Goal: Check status: Check status

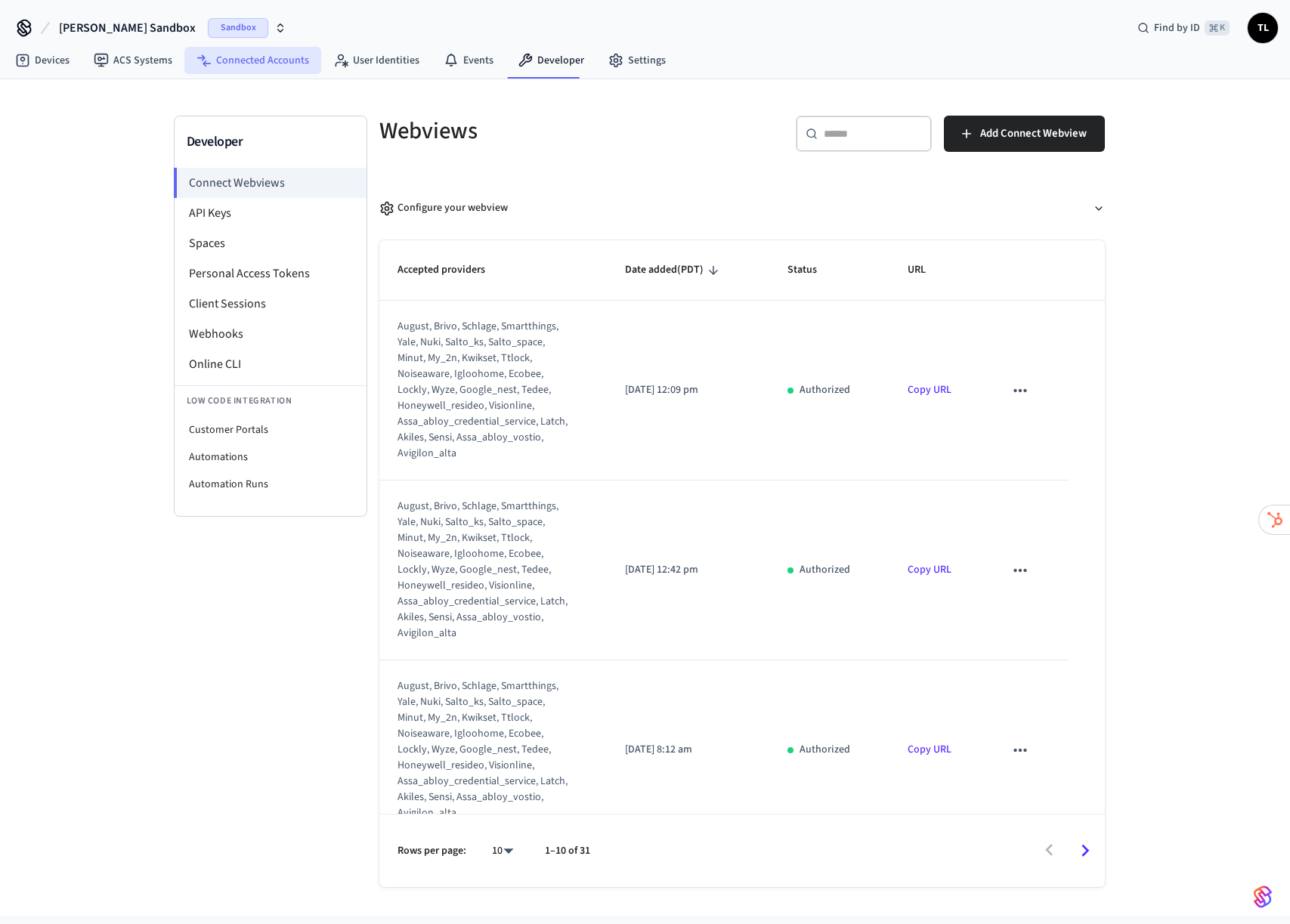
click at [267, 66] on link "Connected Accounts" at bounding box center [253, 61] width 137 height 28
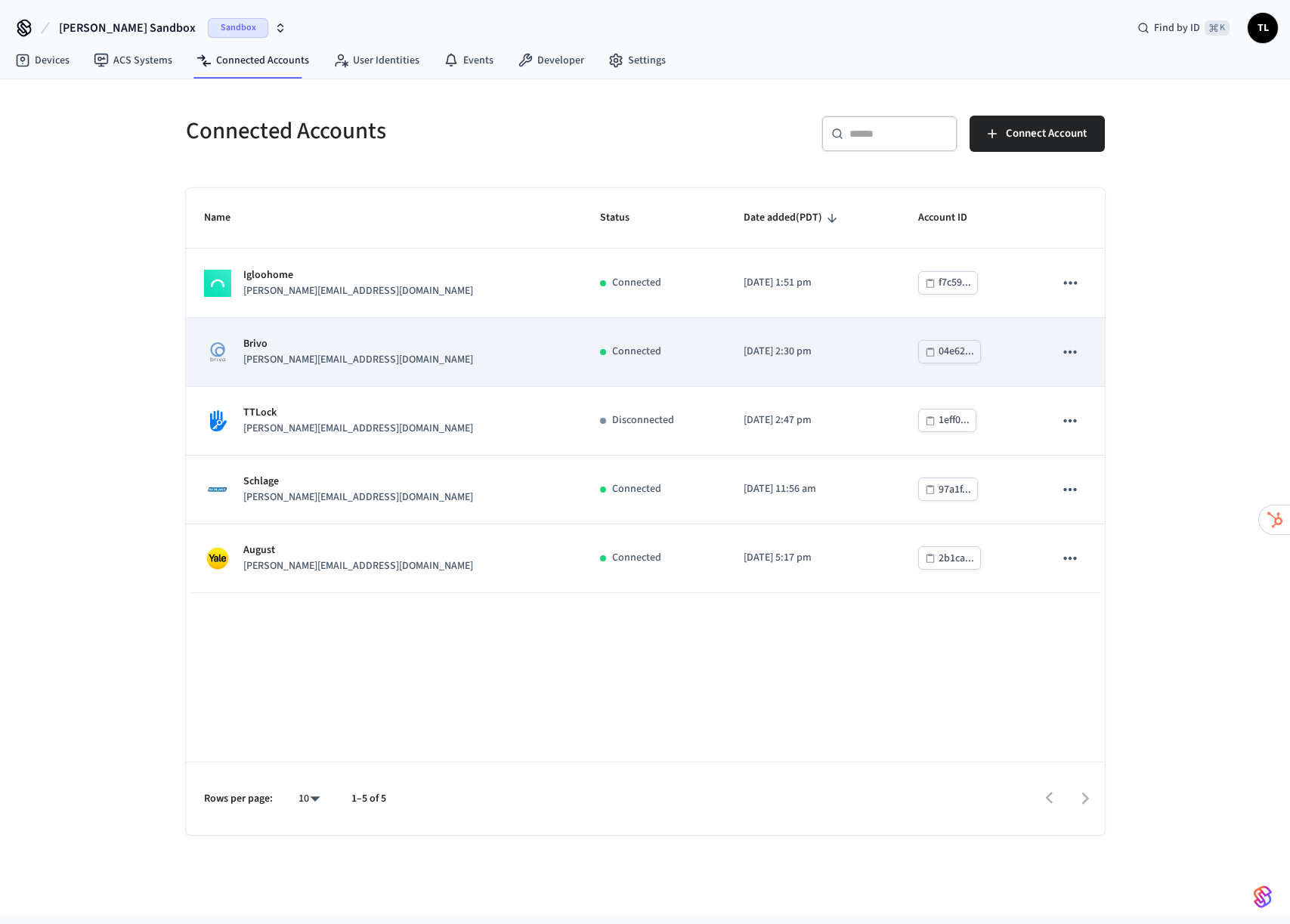
click at [262, 370] on td "[PERSON_NAME] [PERSON_NAME][EMAIL_ADDRESS][DOMAIN_NAME]" at bounding box center [384, 352] width 397 height 69
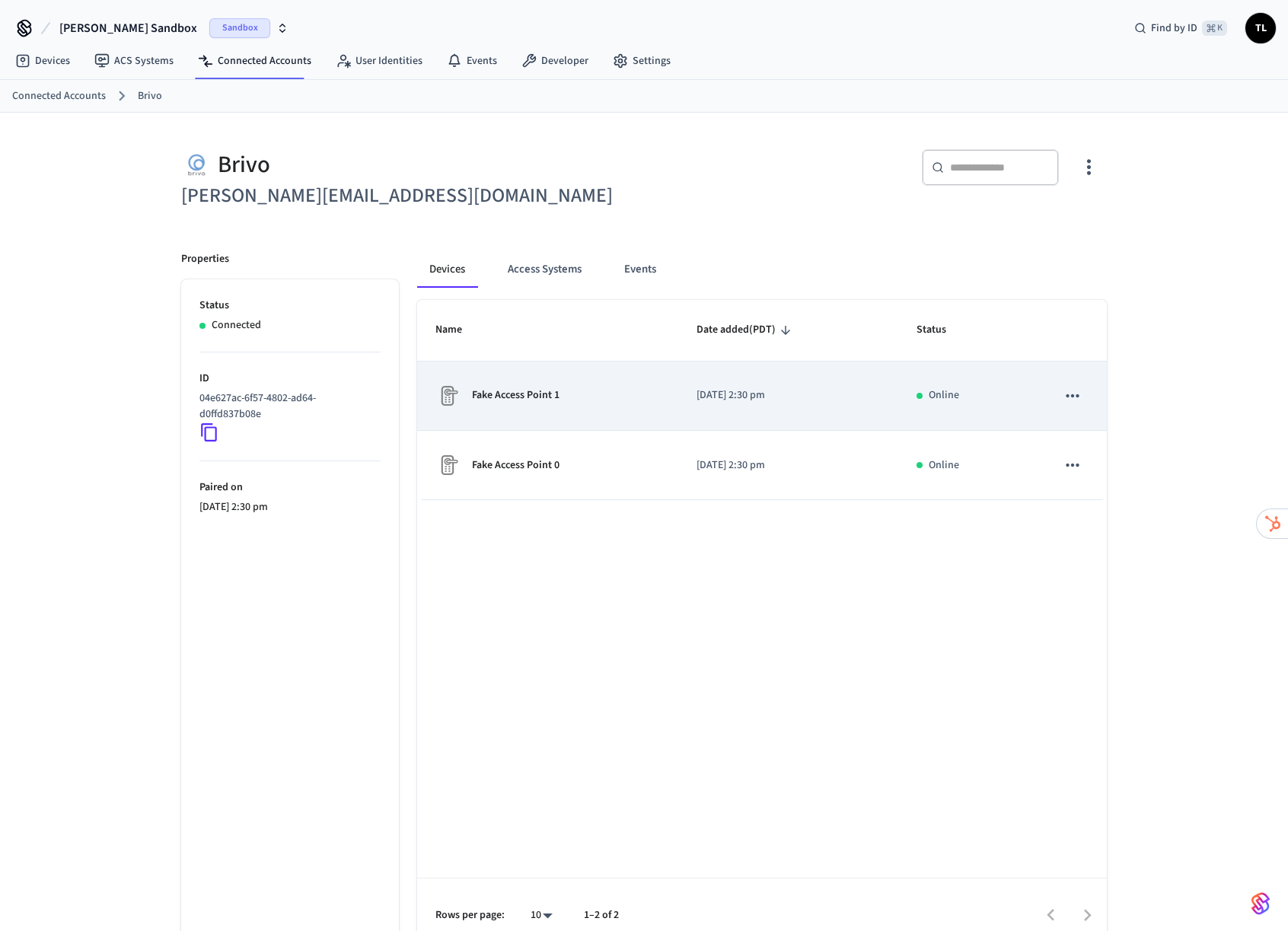
click at [570, 410] on td "Fake Access Point 1" at bounding box center [548, 397] width 262 height 69
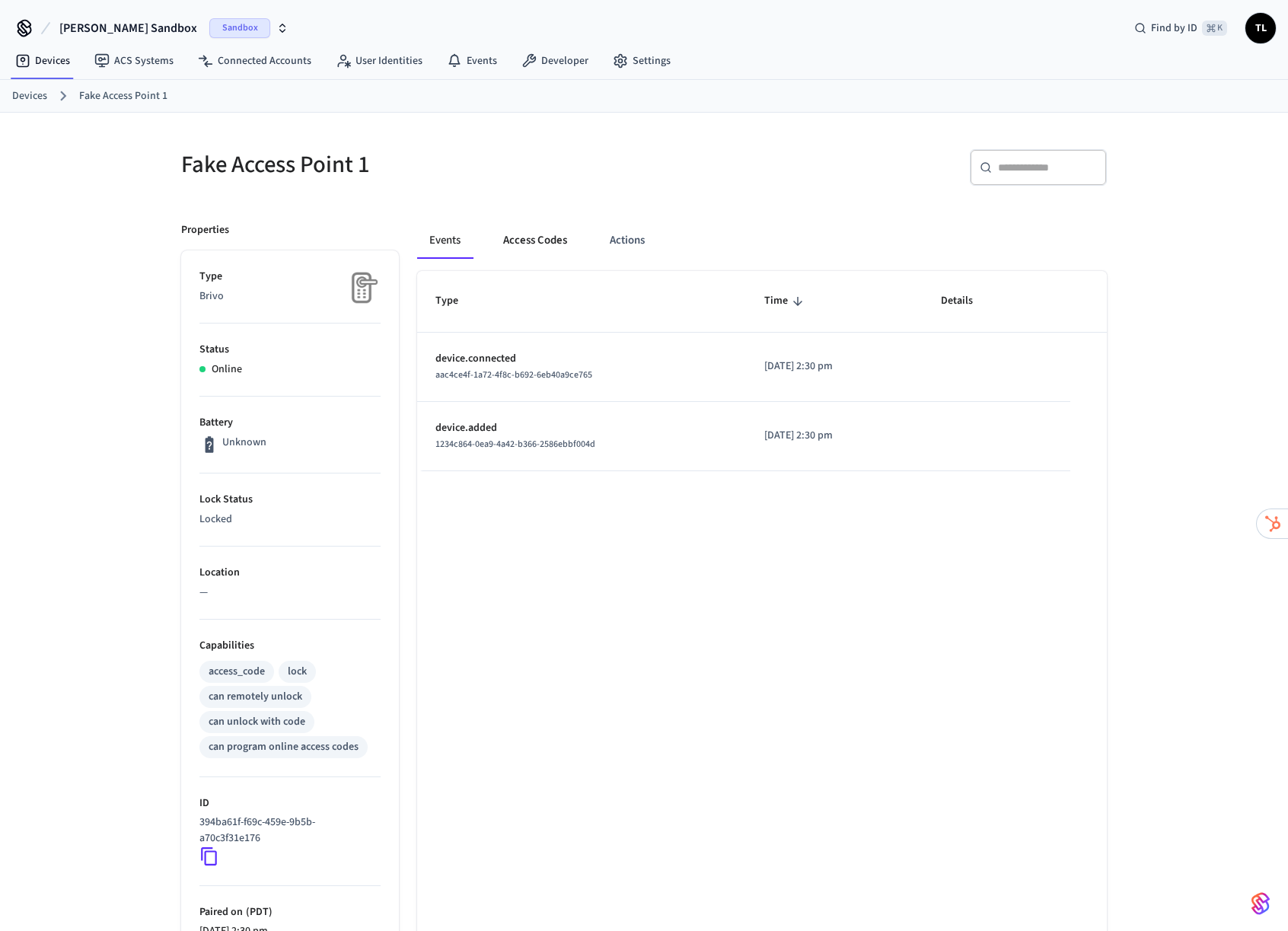
click at [521, 243] on button "Access Codes" at bounding box center [535, 241] width 88 height 36
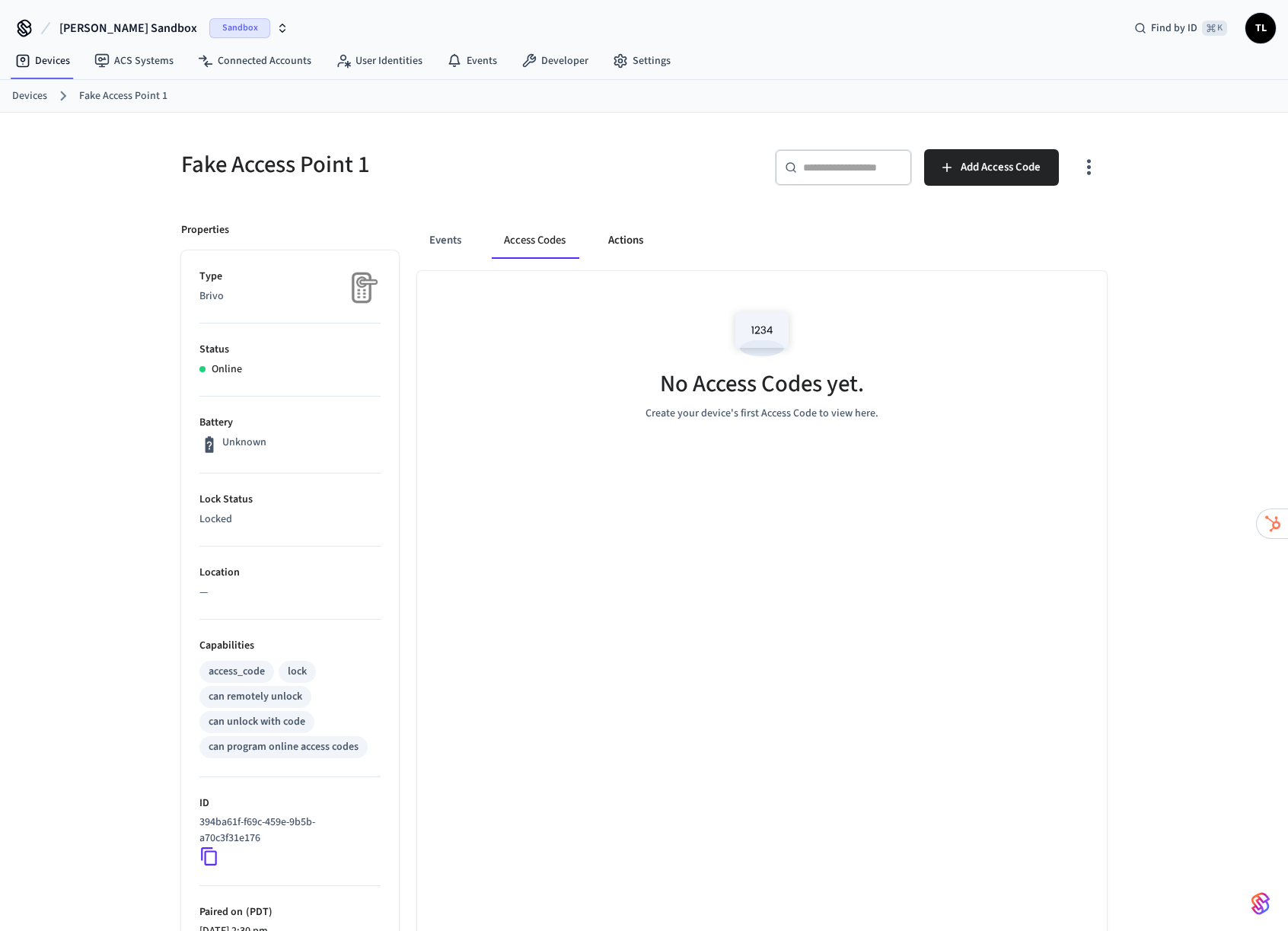
click at [607, 242] on button "Actions" at bounding box center [625, 241] width 60 height 36
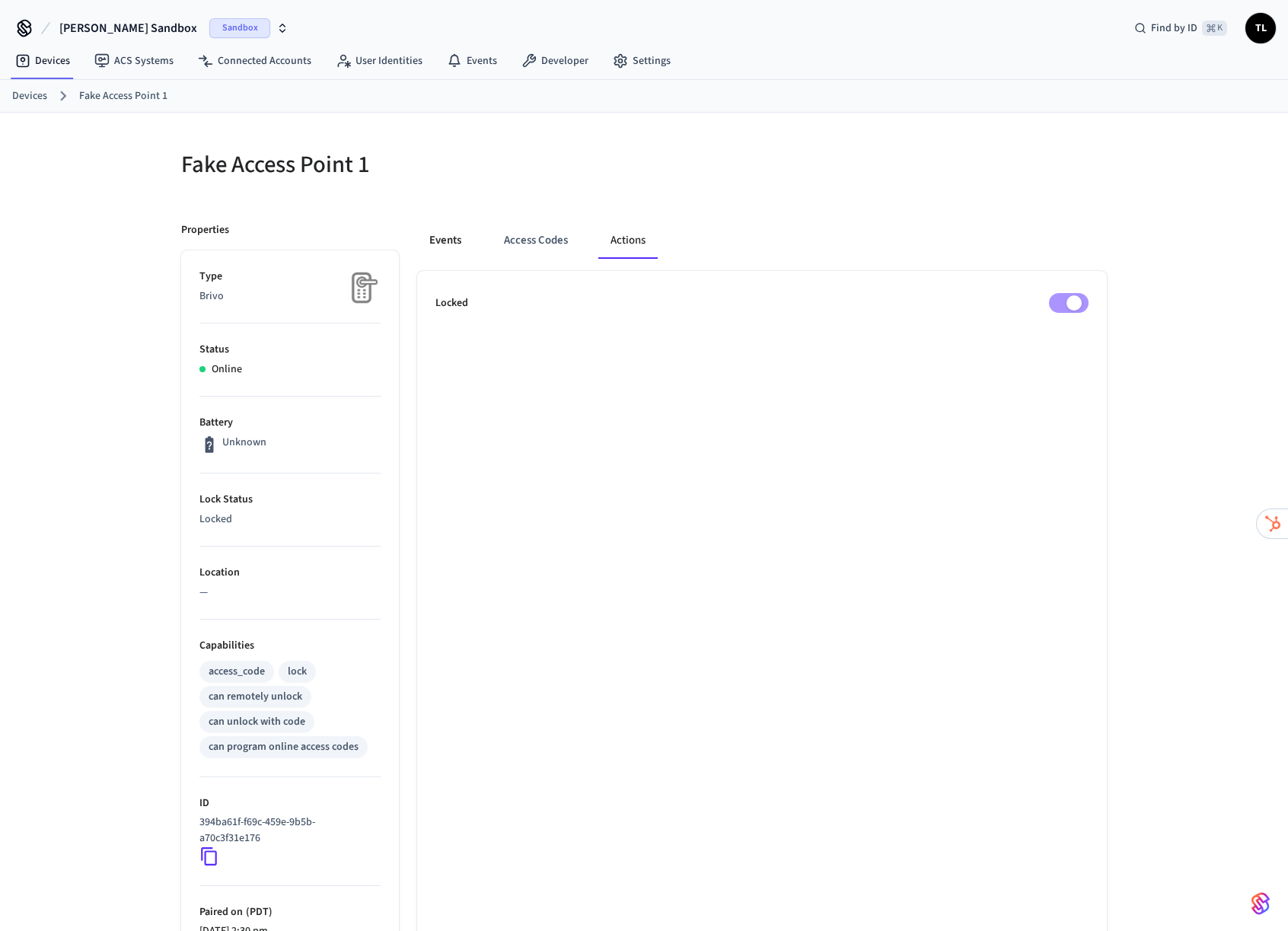
click at [436, 236] on button "Events" at bounding box center [445, 241] width 56 height 36
